Goal: Find specific page/section: Find specific page/section

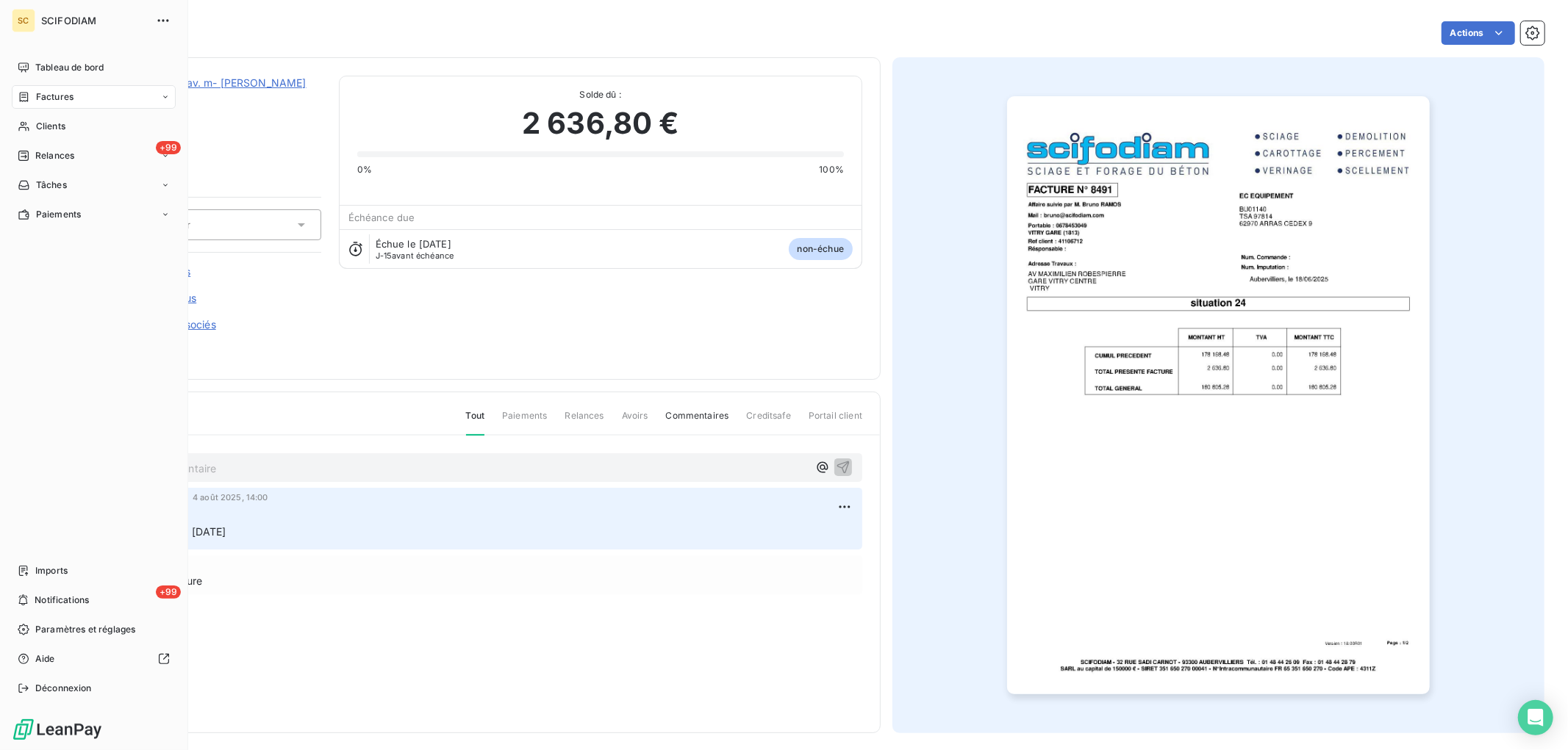
click at [25, 85] on div "Factures" at bounding box center [94, 97] width 164 height 24
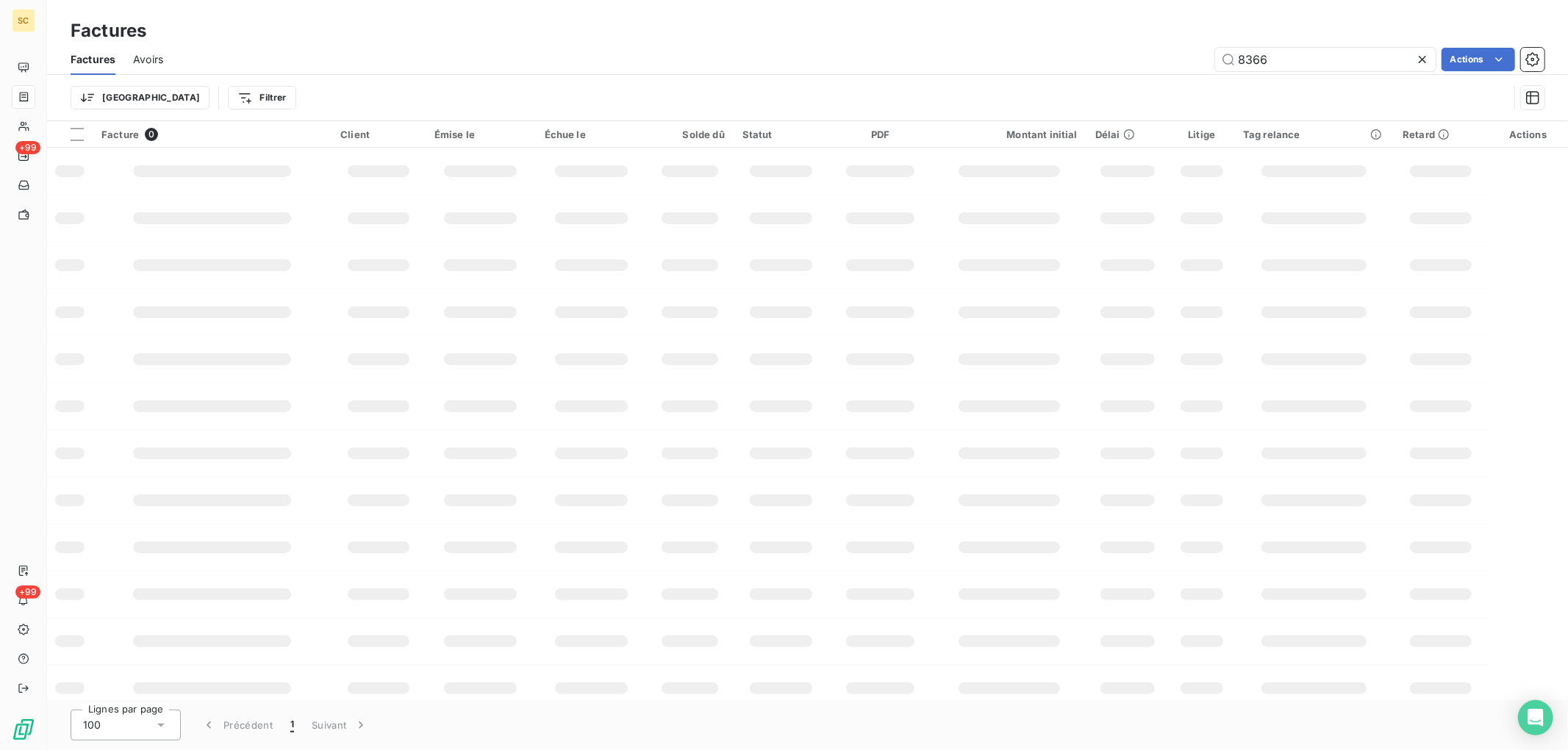
click at [1071, 47] on div "8366 Actions" at bounding box center [863, 59] width 1364 height 24
type input "7874"
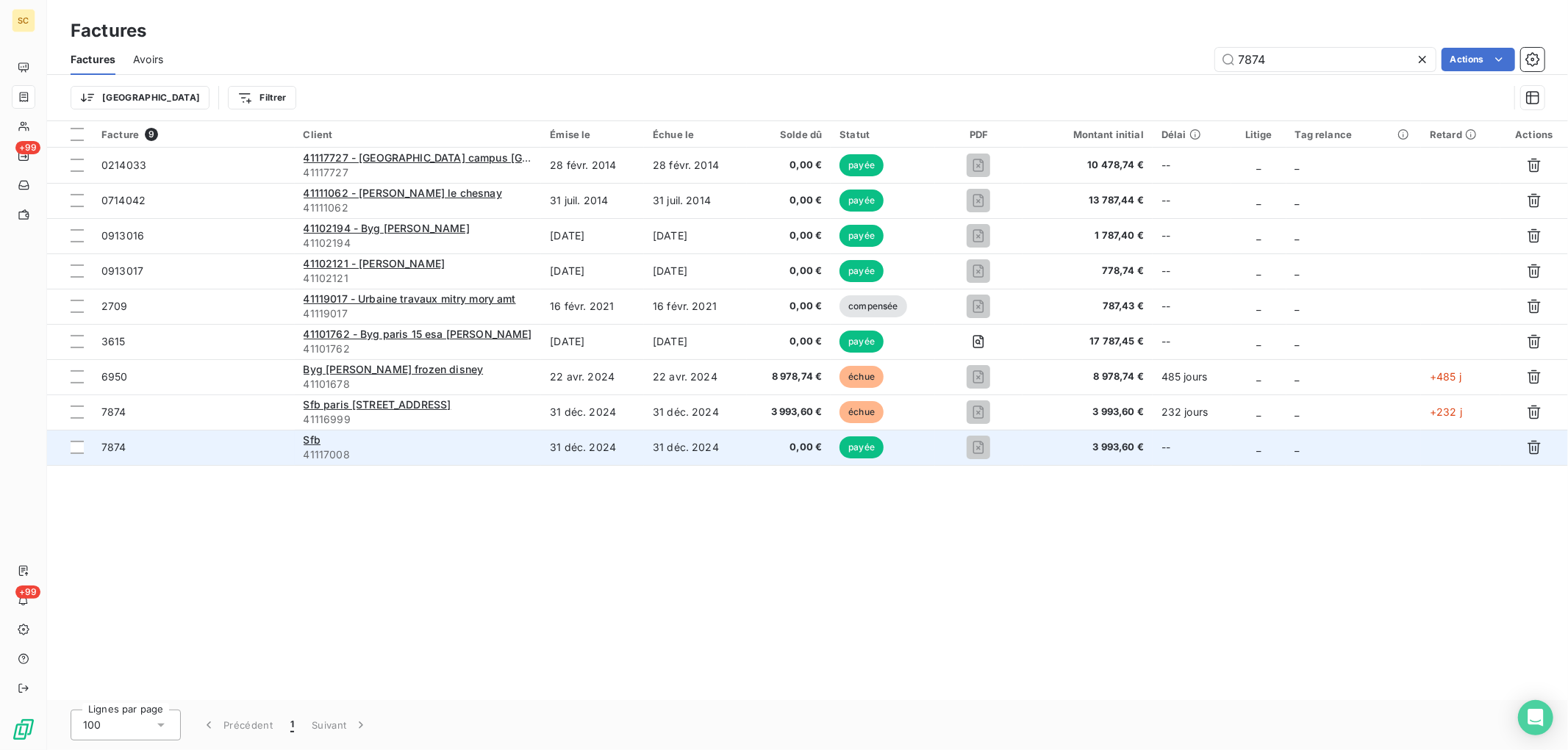
click at [446, 456] on span "41117008" at bounding box center [418, 455] width 229 height 14
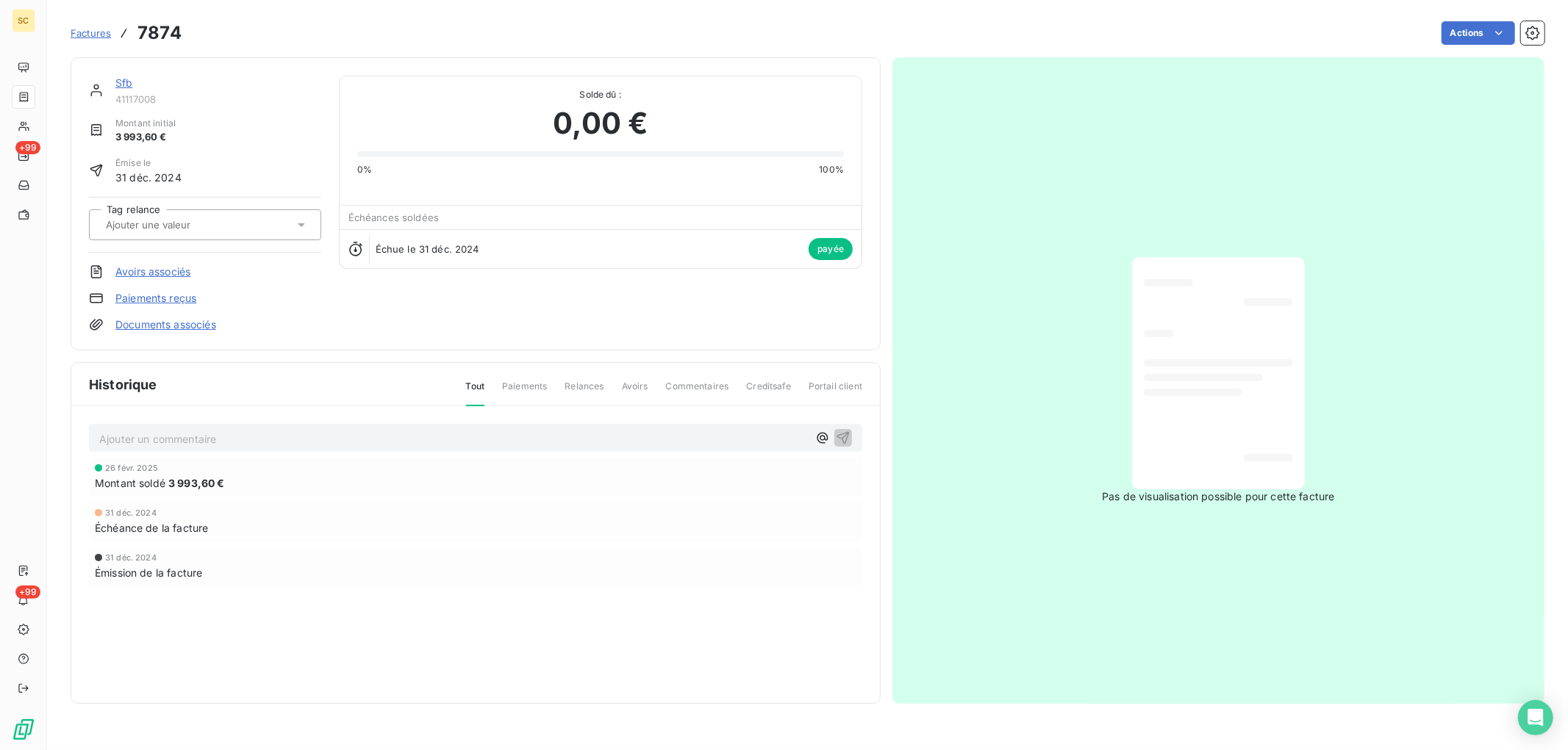
click at [120, 78] on link "Sfb" at bounding box center [124, 82] width 17 height 13
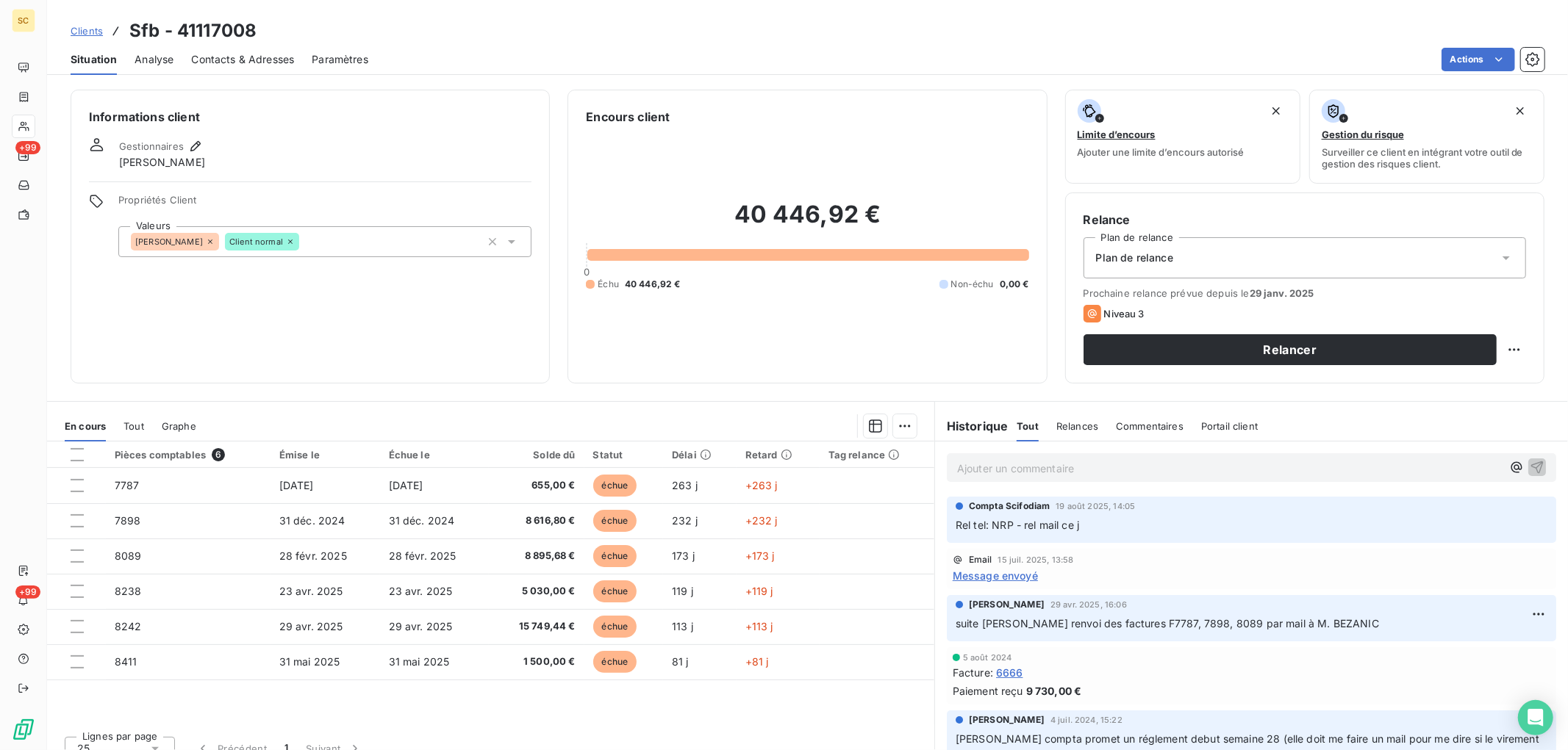
click at [132, 422] on span "Tout" at bounding box center [134, 427] width 20 height 12
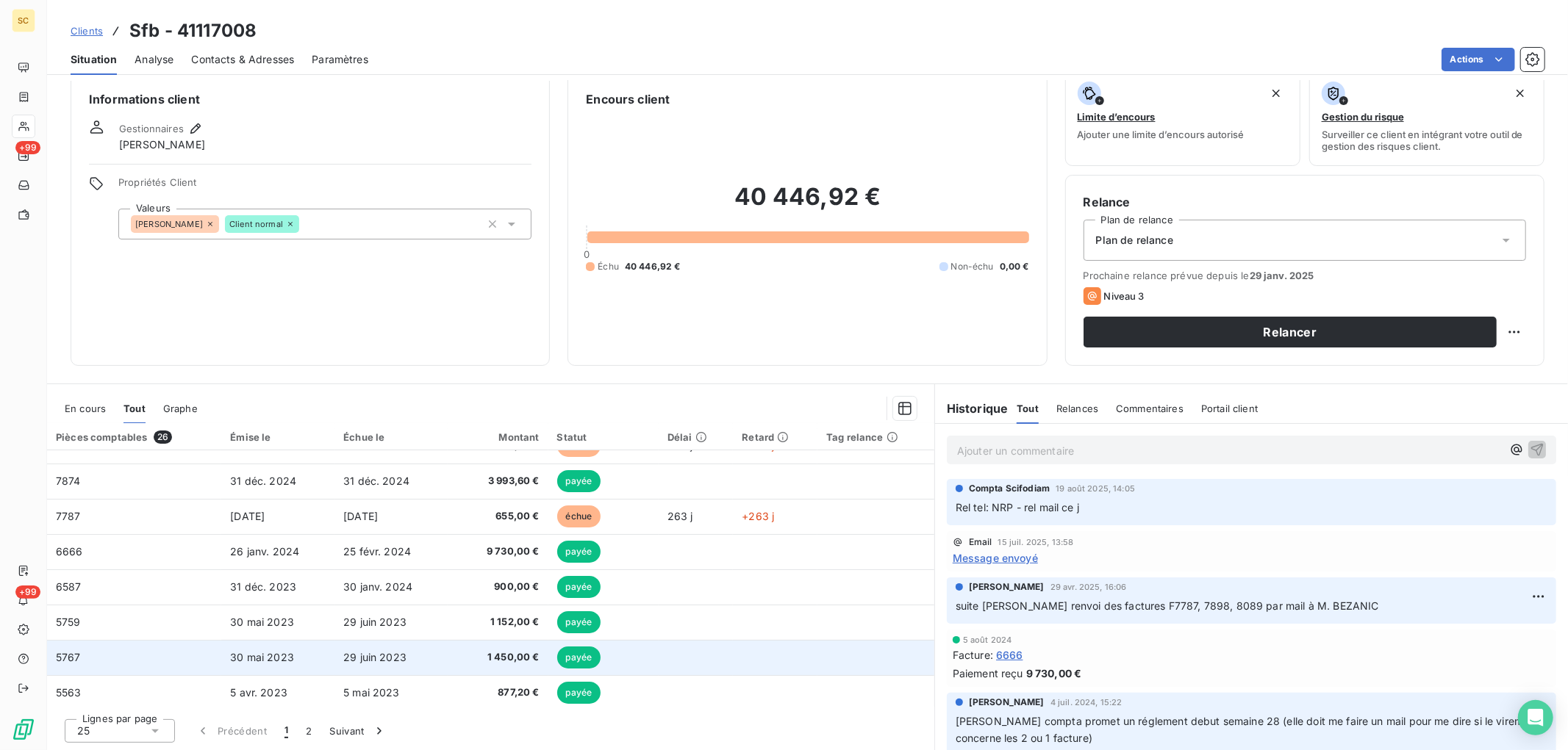
scroll to position [81, 0]
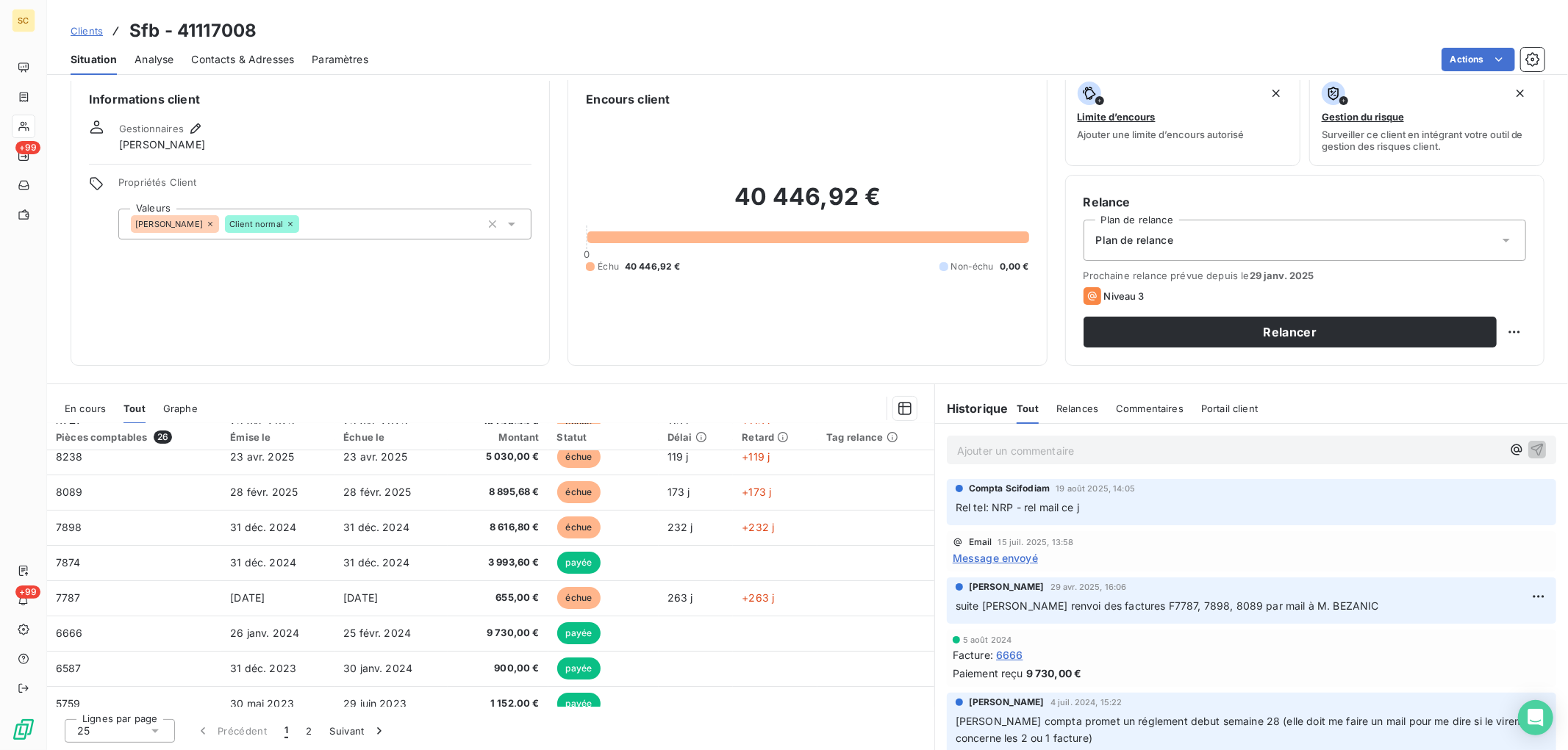
click at [366, 334] on div "Informations client Gestionnaires [PERSON_NAME] Propriétés Client Valeurs ANTON…" at bounding box center [310, 218] width 479 height 294
